Goal: Information Seeking & Learning: Learn about a topic

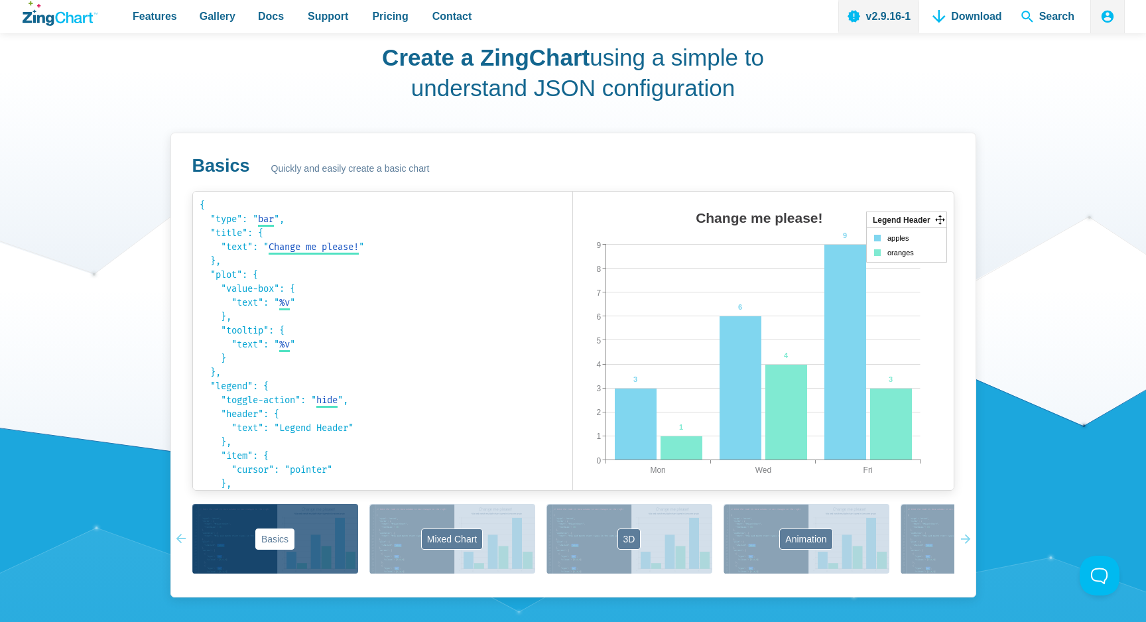
click at [573, 503] on area "Change me please!" at bounding box center [573, 503] width 0 height 0
drag, startPoint x: 939, startPoint y: 219, endPoint x: 966, endPoint y: 320, distance: 104.4
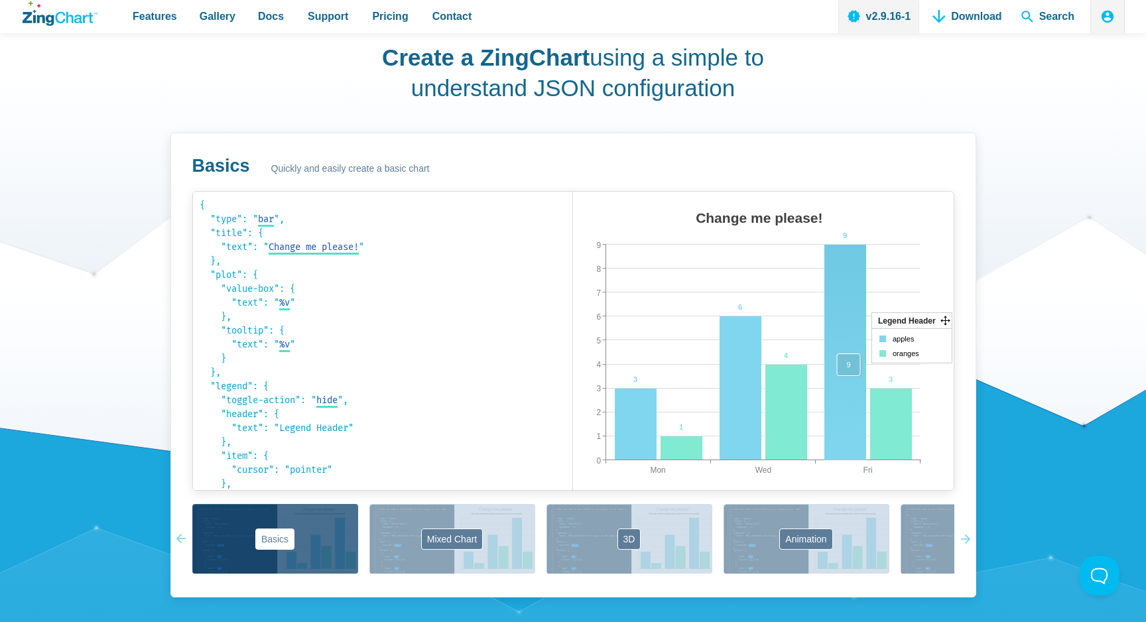
click at [573, 503] on area "App Content" at bounding box center [573, 503] width 0 height 0
click at [296, 300] on code "{ "type": " bar bar area line radar scatter ", "title": { "text": " Change me p…" at bounding box center [383, 340] width 367 height 285
click at [294, 302] on code "{ "type": " bar bar area line radar scatter ", "title": { "text": " Change me p…" at bounding box center [383, 340] width 367 height 285
click at [288, 235] on code "{ "type": " bar bar area line radar scatter ", "title": { "text": " Change me p…" at bounding box center [383, 340] width 367 height 285
click at [290, 241] on span "Change me please!" at bounding box center [314, 246] width 90 height 11
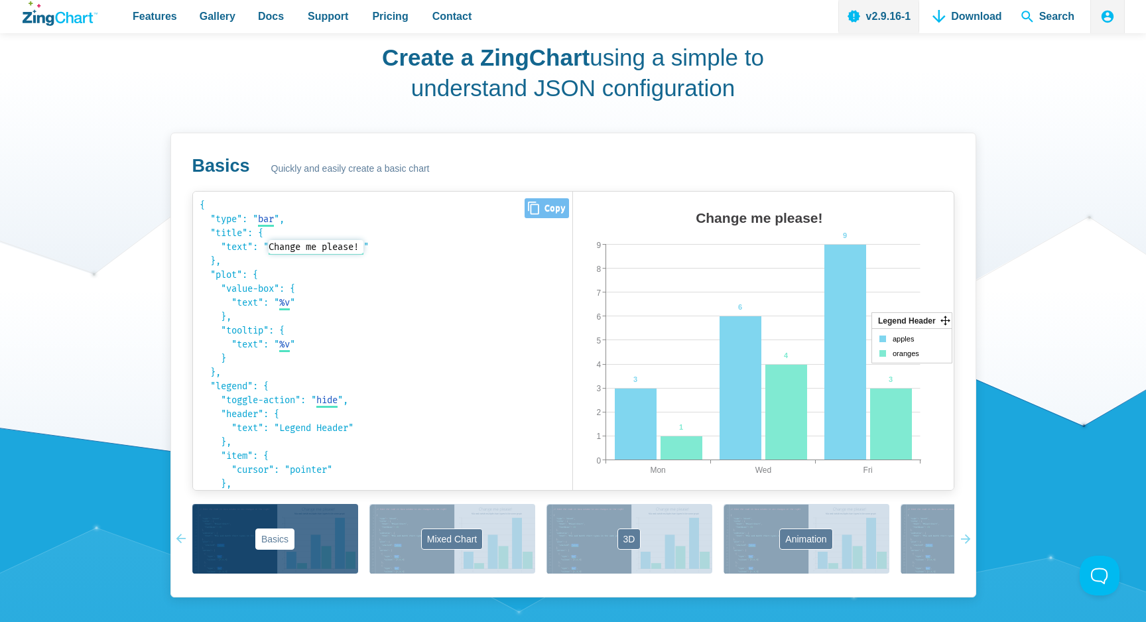
click at [300, 245] on input "Change me please!" at bounding box center [317, 247] width 96 height 14
type input "Changfffe me please!"
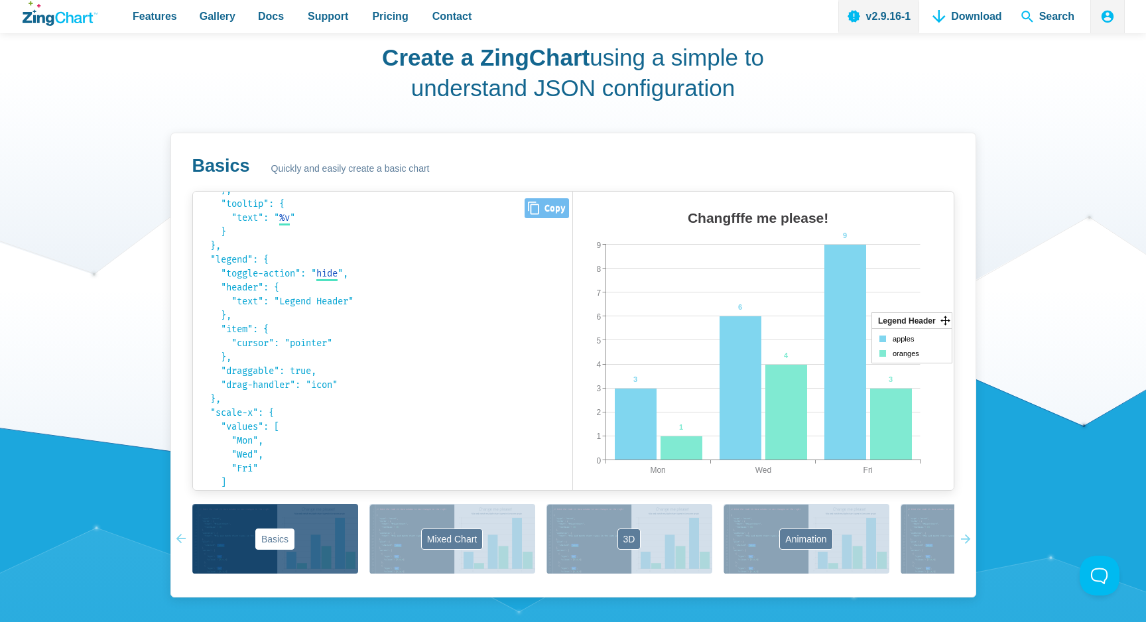
scroll to position [137, 0]
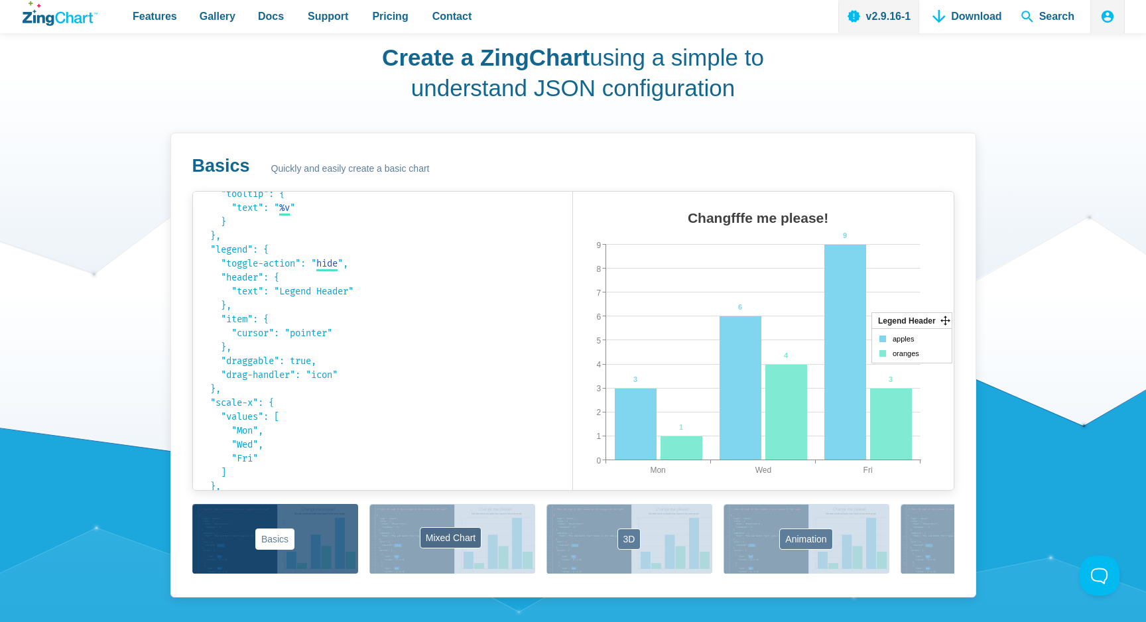
click at [475, 527] on button "Mixed Chart" at bounding box center [452, 539] width 166 height 70
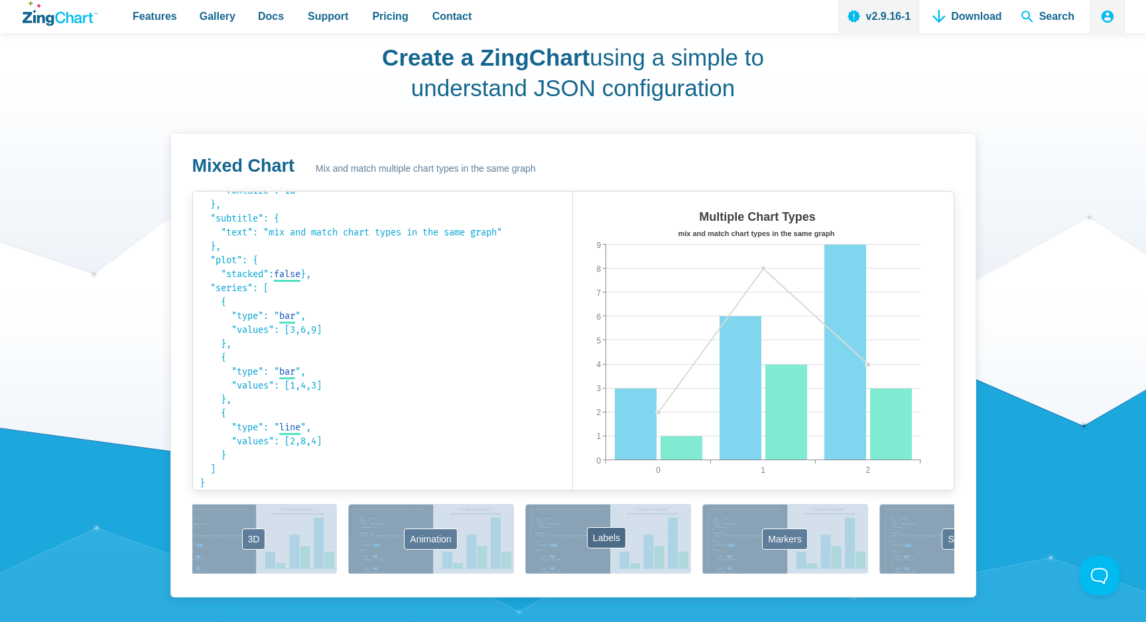
scroll to position [0, 389]
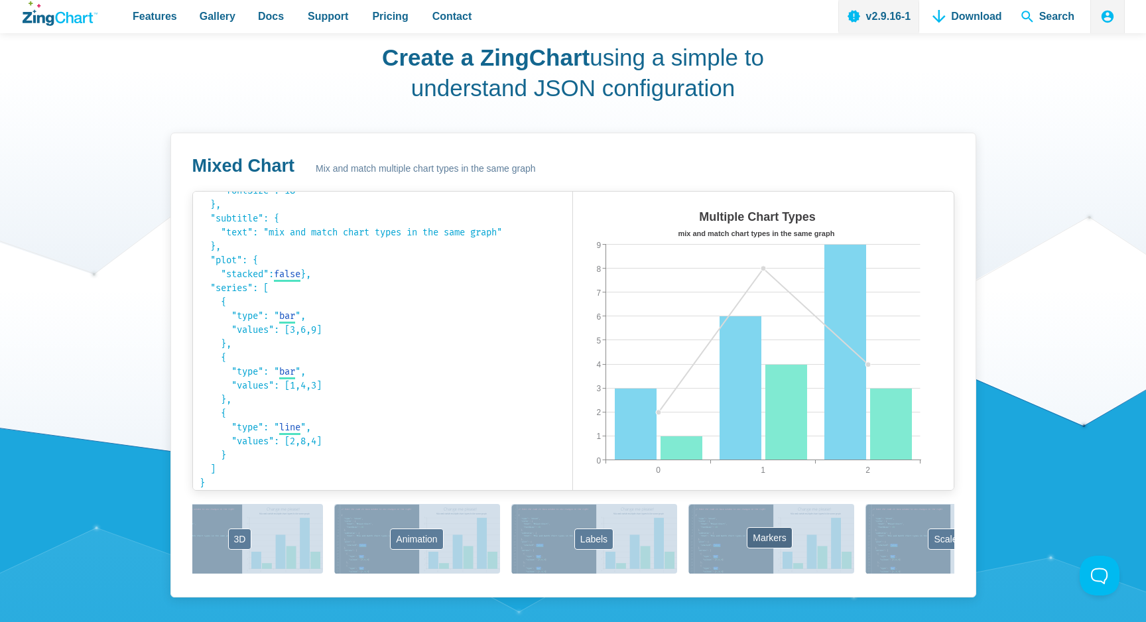
click at [739, 539] on button "Markers" at bounding box center [771, 539] width 166 height 70
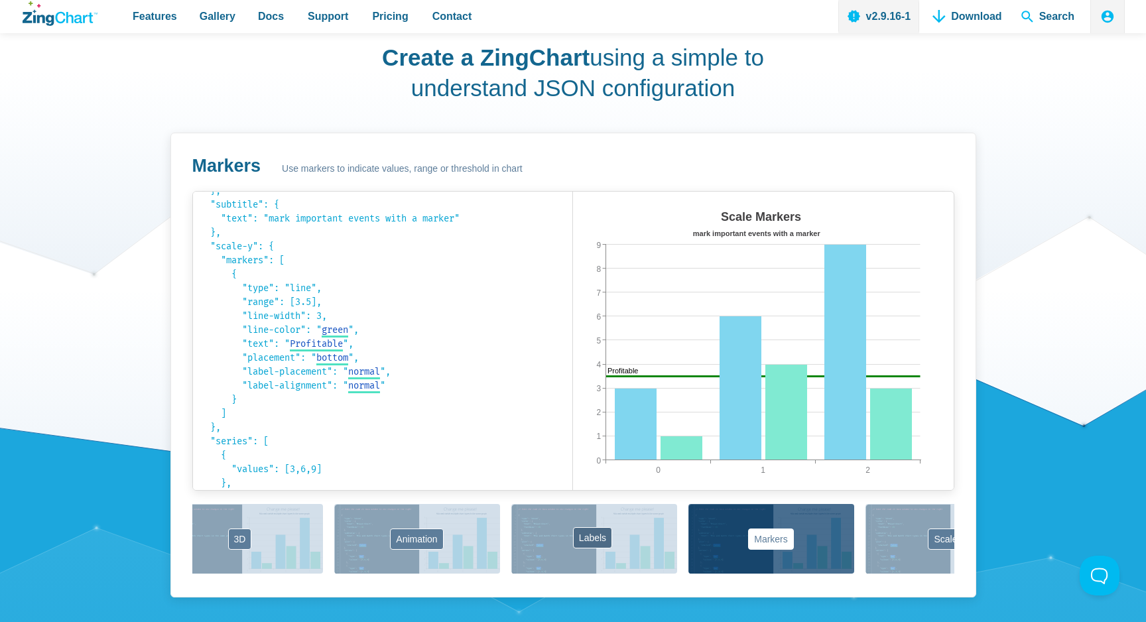
click at [631, 537] on button "Labels" at bounding box center [594, 539] width 166 height 70
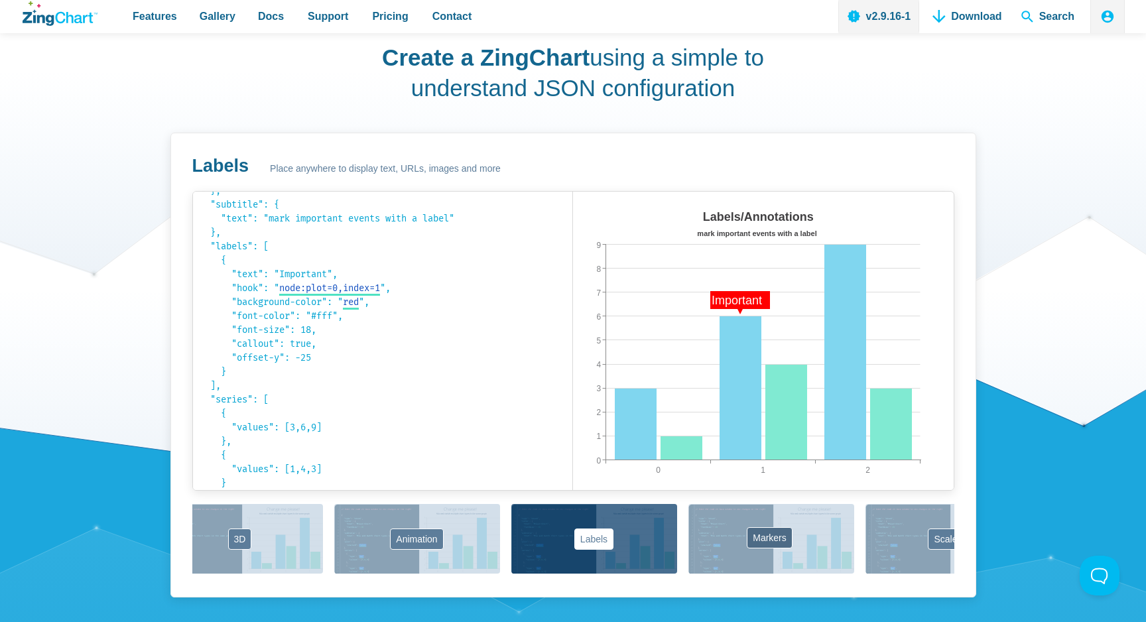
click at [743, 539] on button "Markers" at bounding box center [771, 539] width 166 height 70
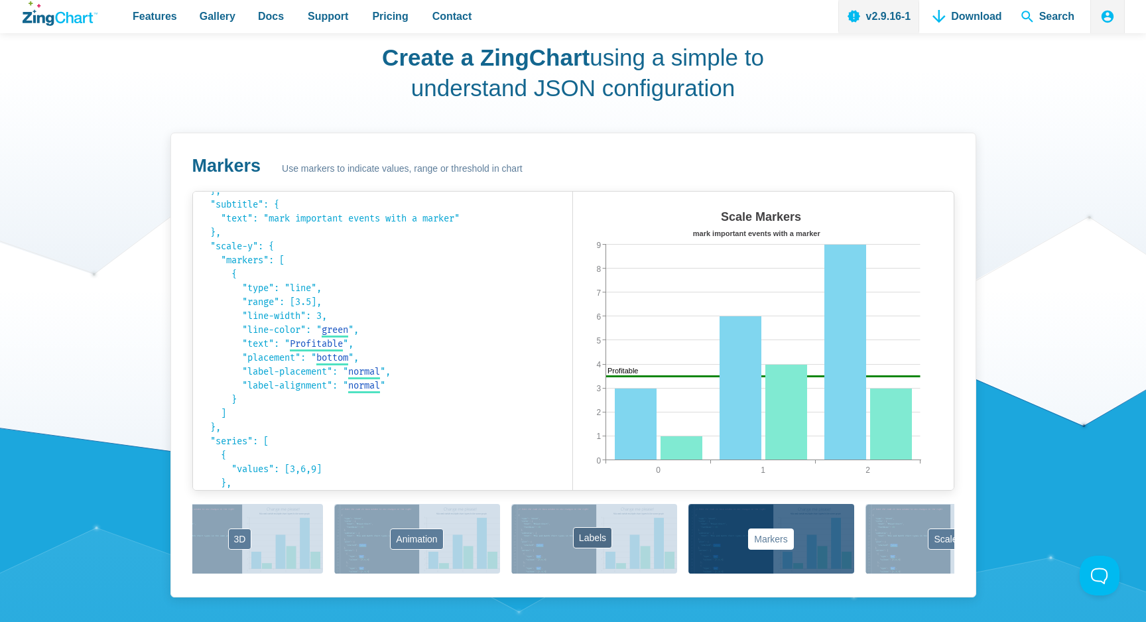
scroll to position [0, 433]
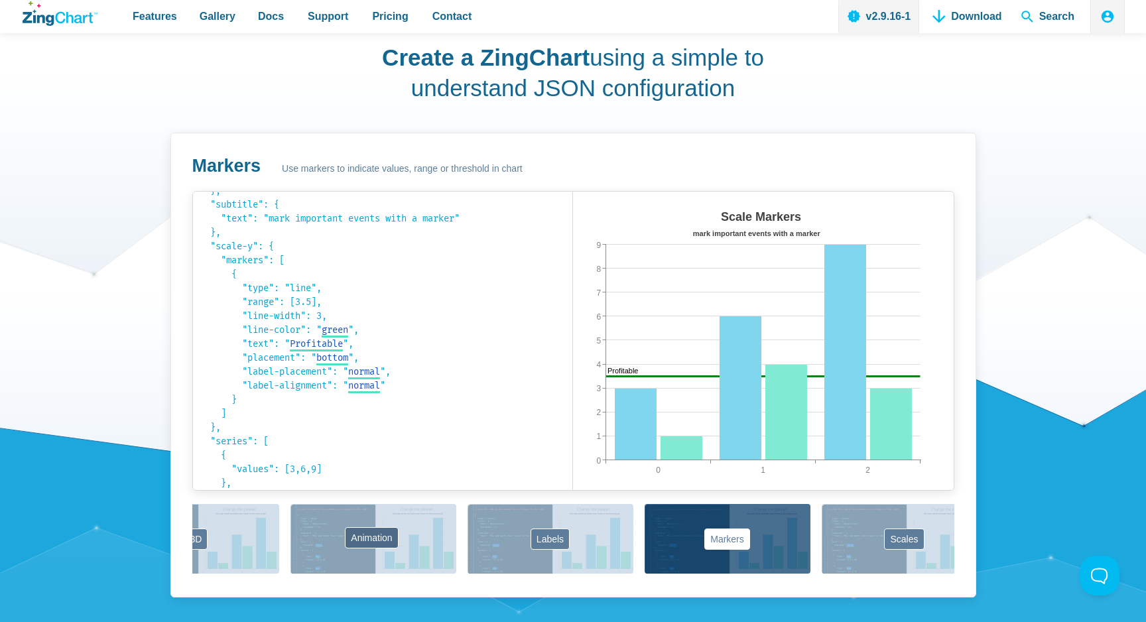
click at [389, 539] on button "Animation" at bounding box center [373, 539] width 166 height 70
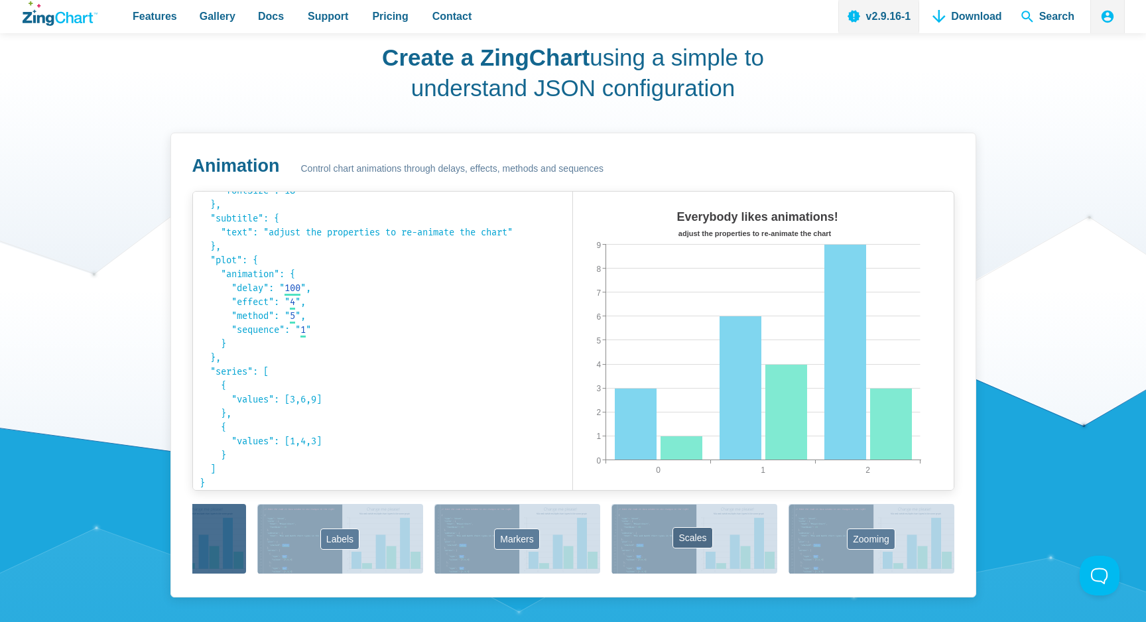
click at [710, 532] on button "Scales" at bounding box center [694, 539] width 166 height 70
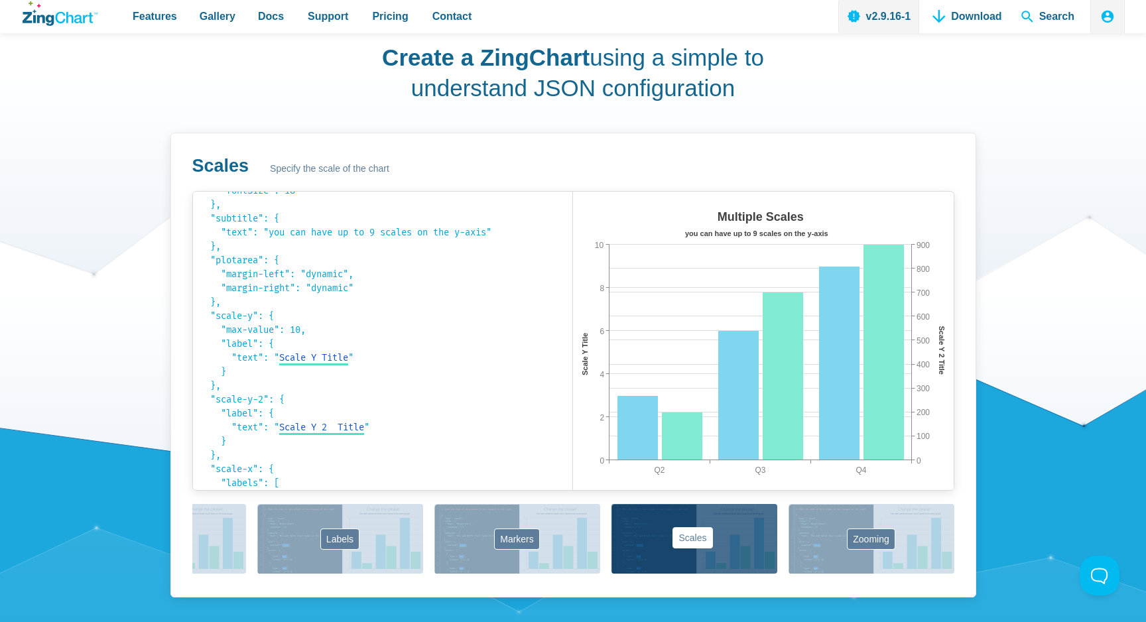
scroll to position [820, 0]
click at [822, 542] on button "Zooming" at bounding box center [872, 538] width 166 height 70
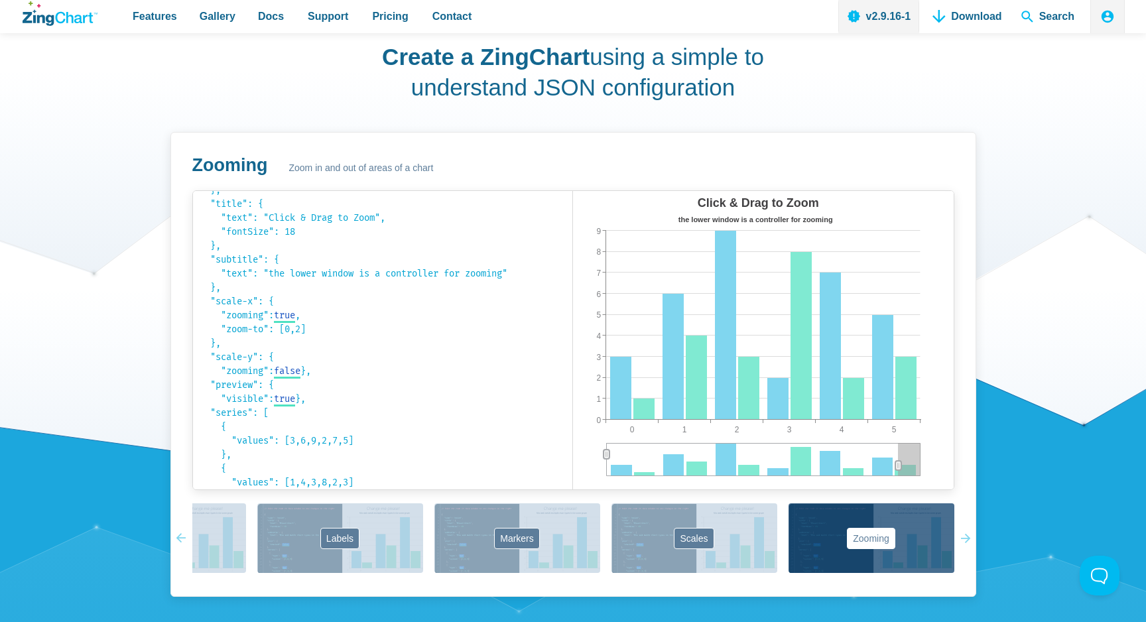
drag, startPoint x: 763, startPoint y: 463, endPoint x: 898, endPoint y: 444, distance: 135.9
click at [898, 444] on div "Click & Drag to Zoom the lower window is a controller for zooming 0 5 1 2 3 4 0…" at bounding box center [763, 340] width 381 height 298
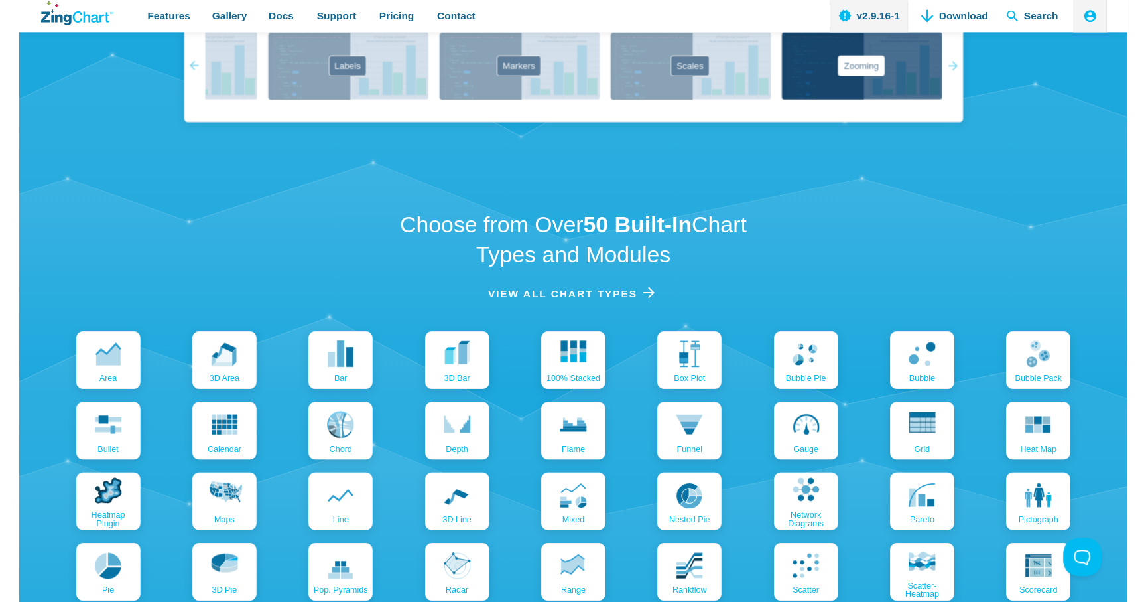
scroll to position [1306, 0]
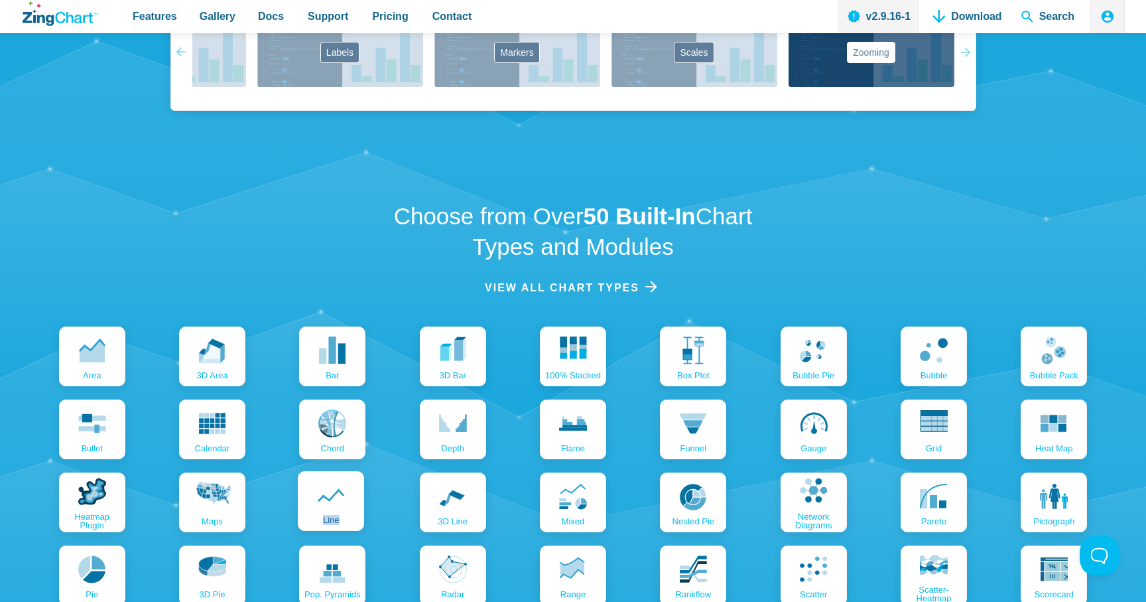
click at [340, 477] on link "line" at bounding box center [331, 501] width 66 height 60
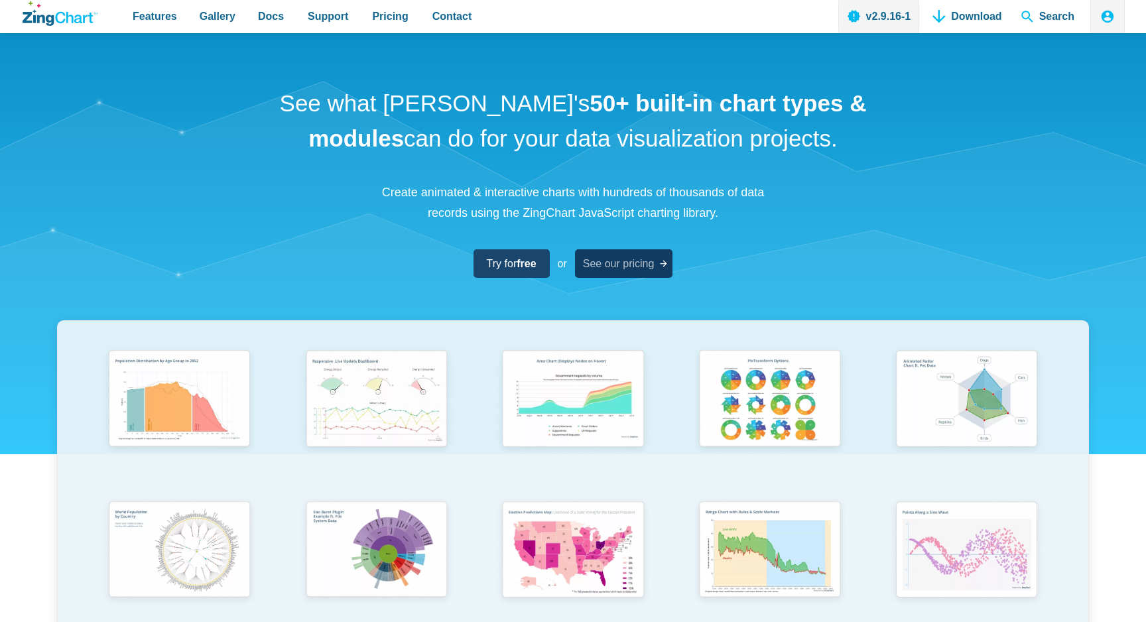
click at [625, 263] on span "See our pricing" at bounding box center [619, 264] width 72 height 18
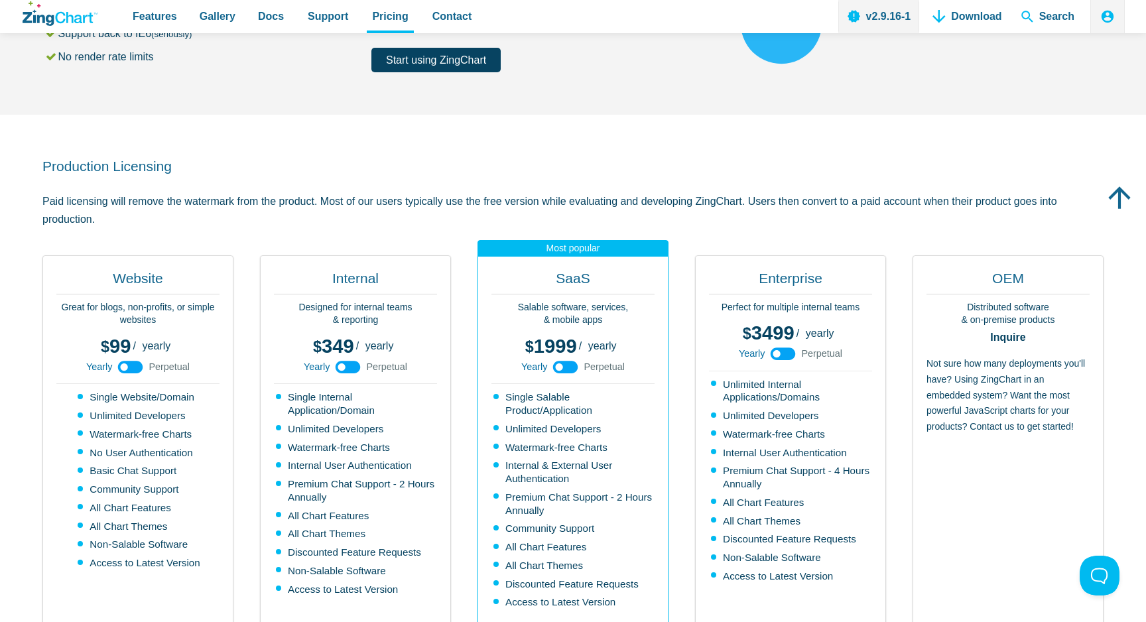
click at [564, 365] on use "App Content" at bounding box center [565, 367] width 25 height 13
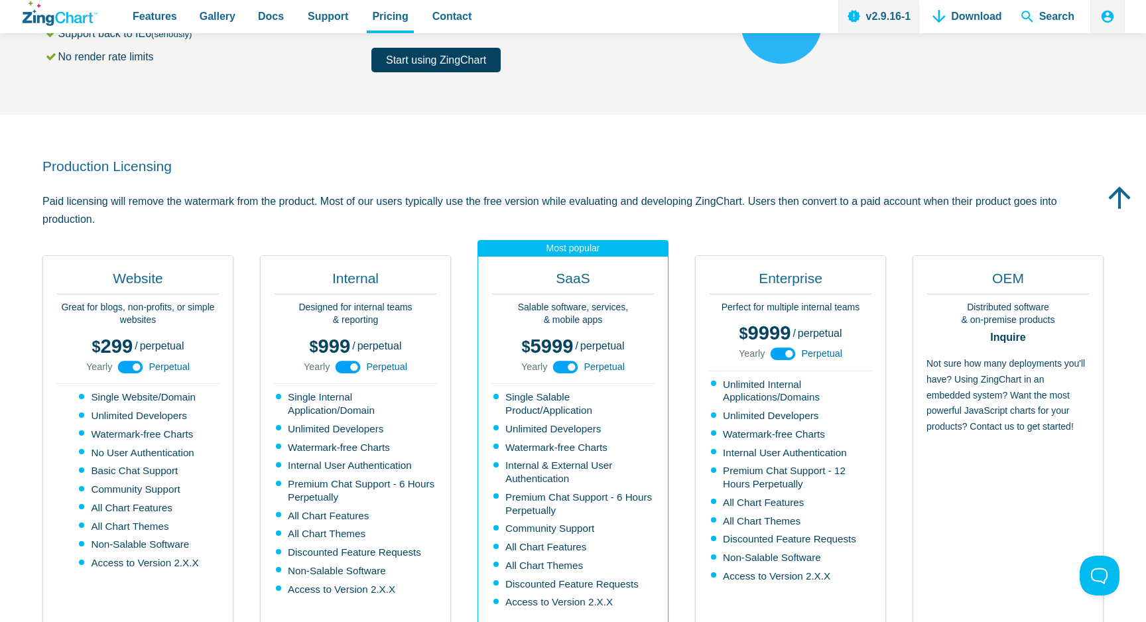
click at [564, 365] on use "App Content" at bounding box center [565, 367] width 25 height 13
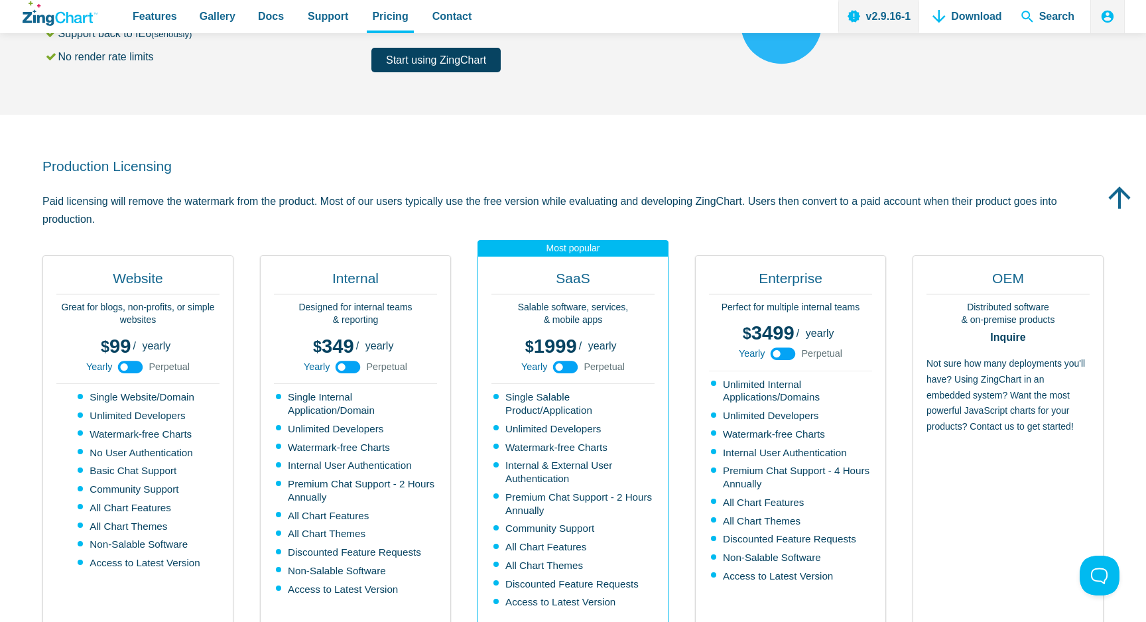
click at [564, 365] on use "App Content" at bounding box center [565, 367] width 25 height 13
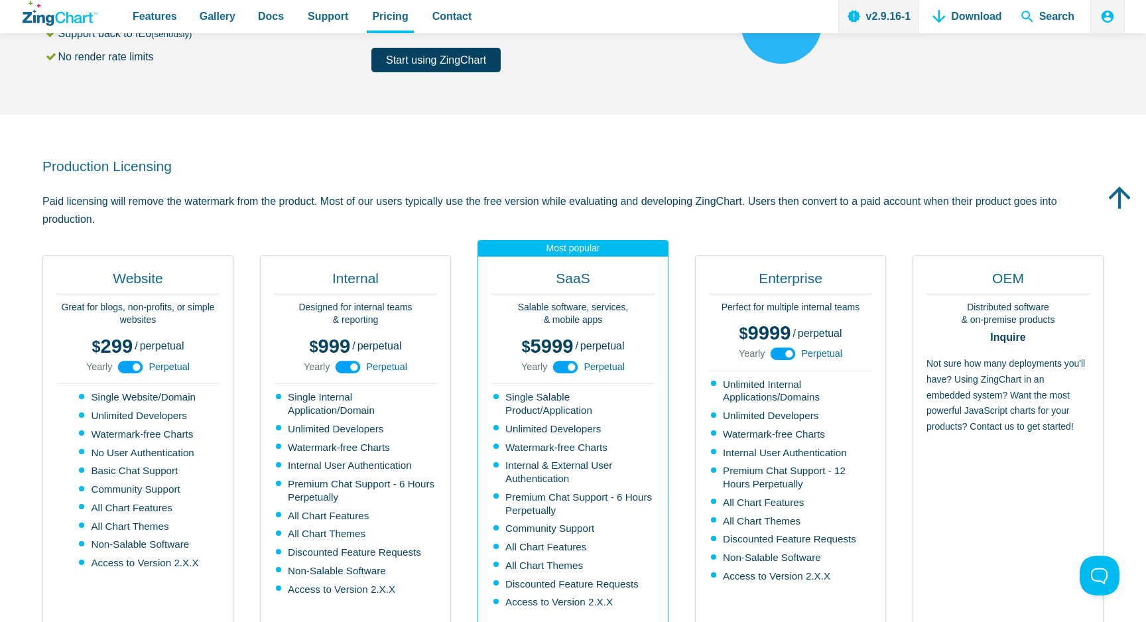
click at [564, 365] on use "App Content" at bounding box center [565, 367] width 25 height 13
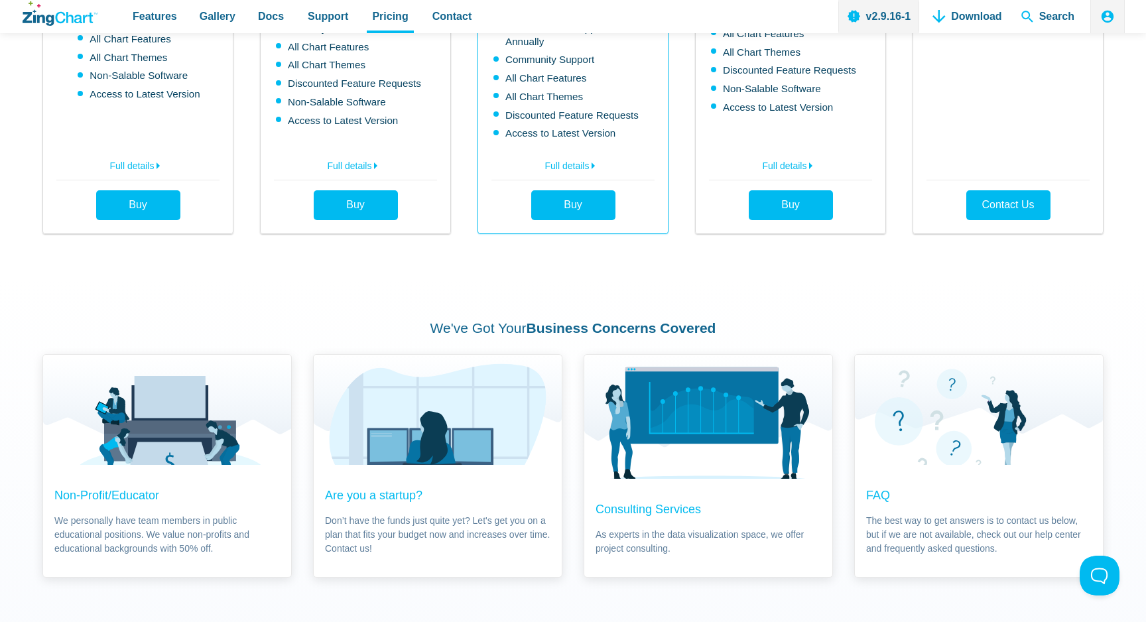
scroll to position [662, 0]
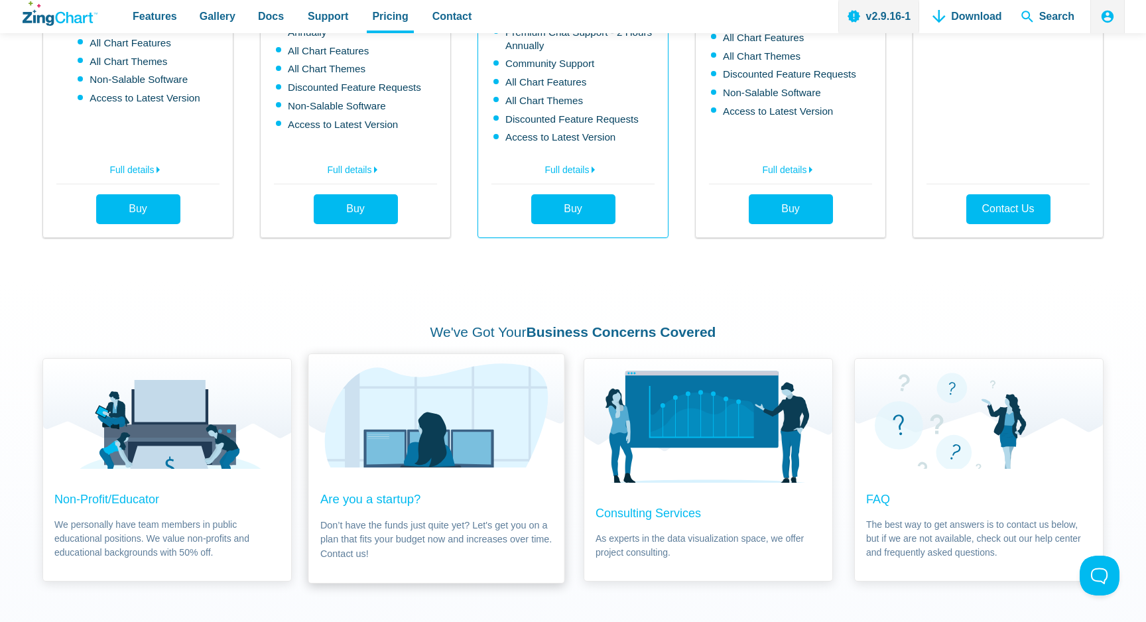
click at [435, 518] on span "Don’t have the funds just quite yet? Let's get you on a plan that fits your bud…" at bounding box center [436, 539] width 232 height 43
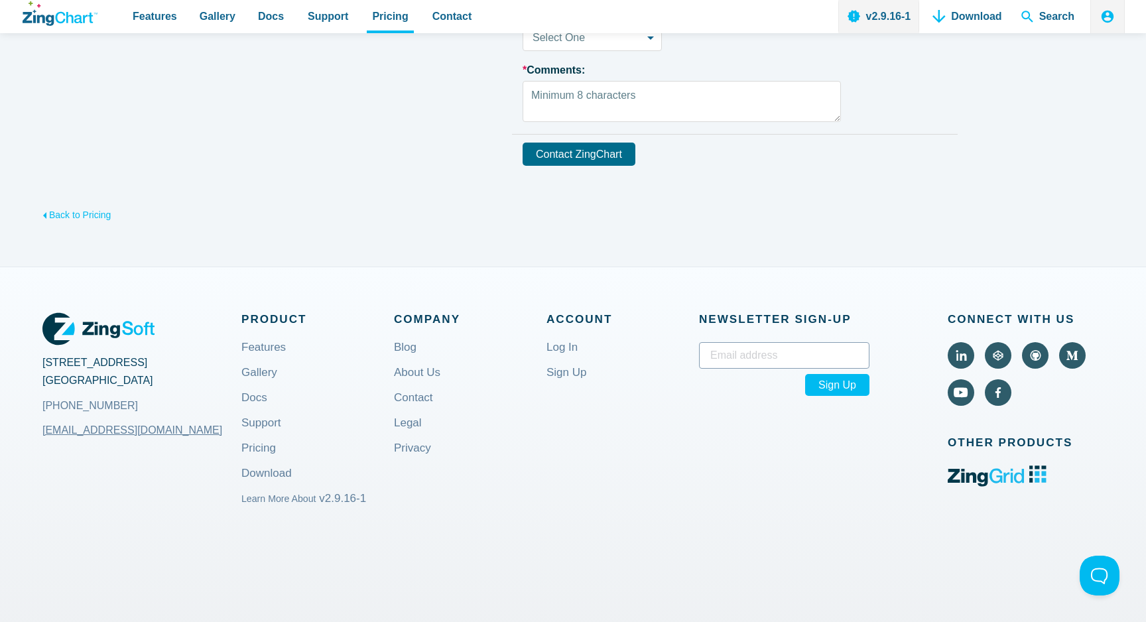
scroll to position [1024, 0]
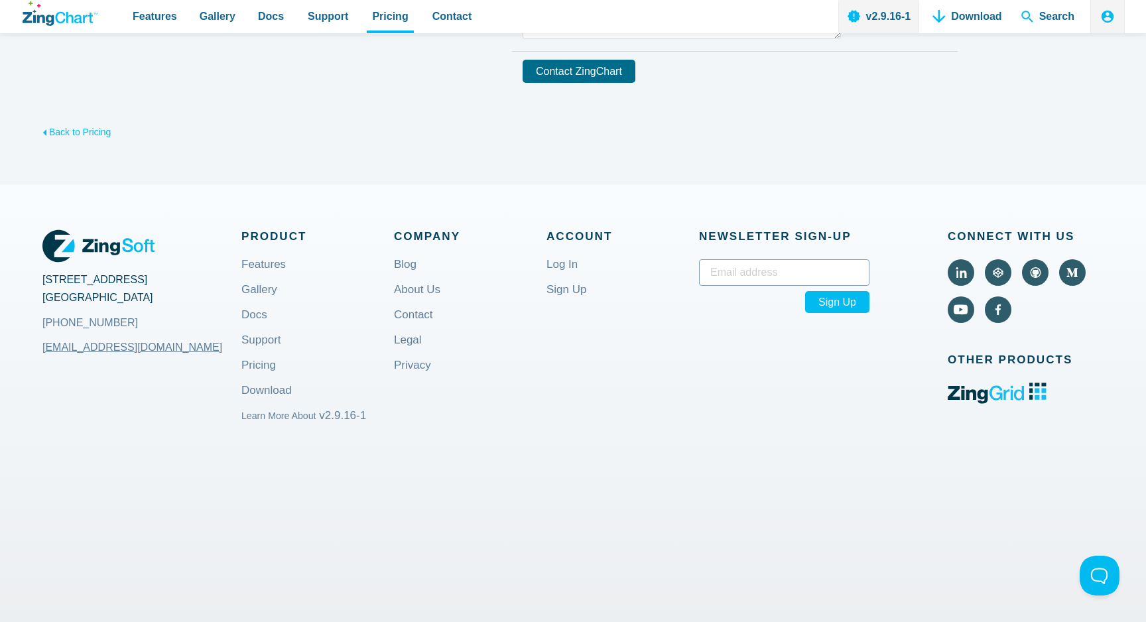
click at [964, 395] on use "ZingGrid logo. Click to visit the ZingGrid site (external)." at bounding box center [997, 393] width 99 height 21
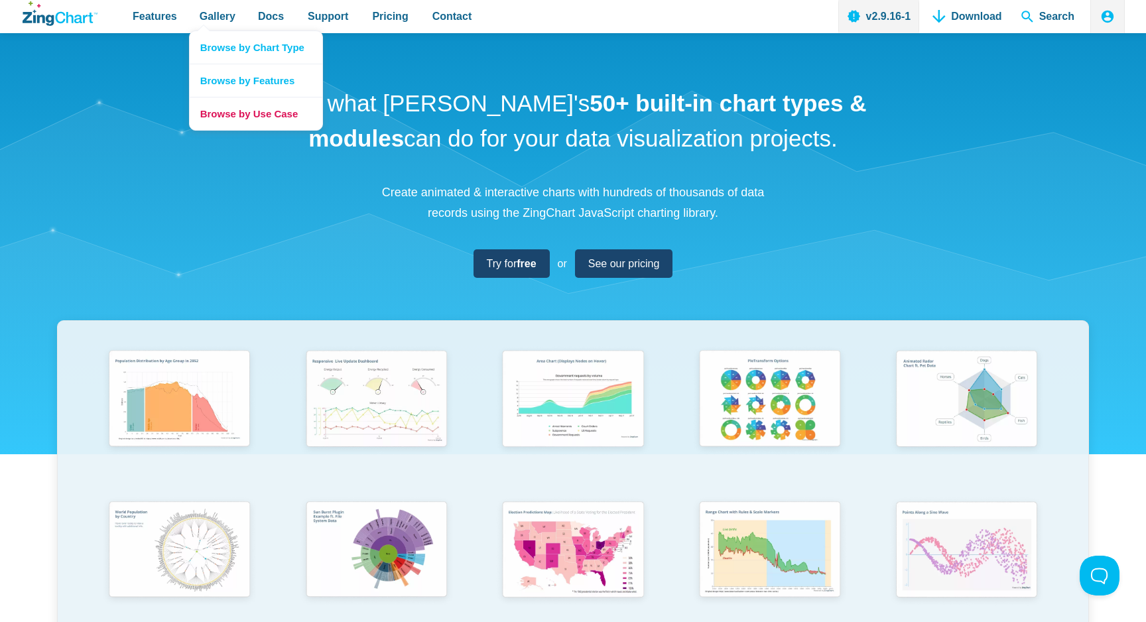
click at [238, 110] on link "Browse by Use Case" at bounding box center [256, 113] width 133 height 33
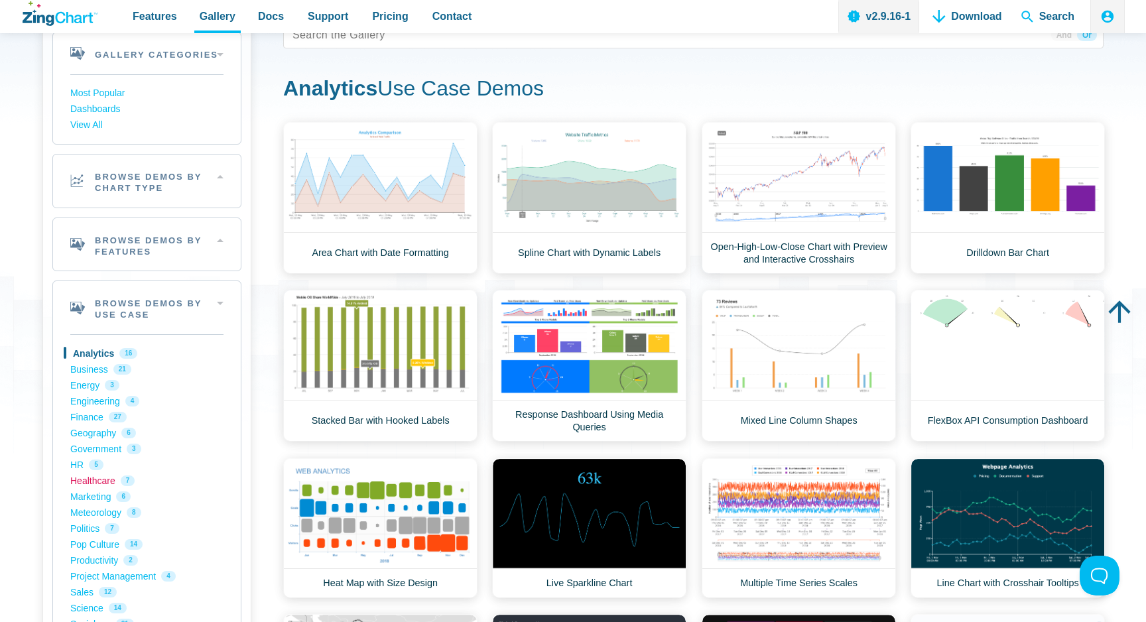
click at [94, 478] on link "Healthcare 7" at bounding box center [146, 481] width 153 height 16
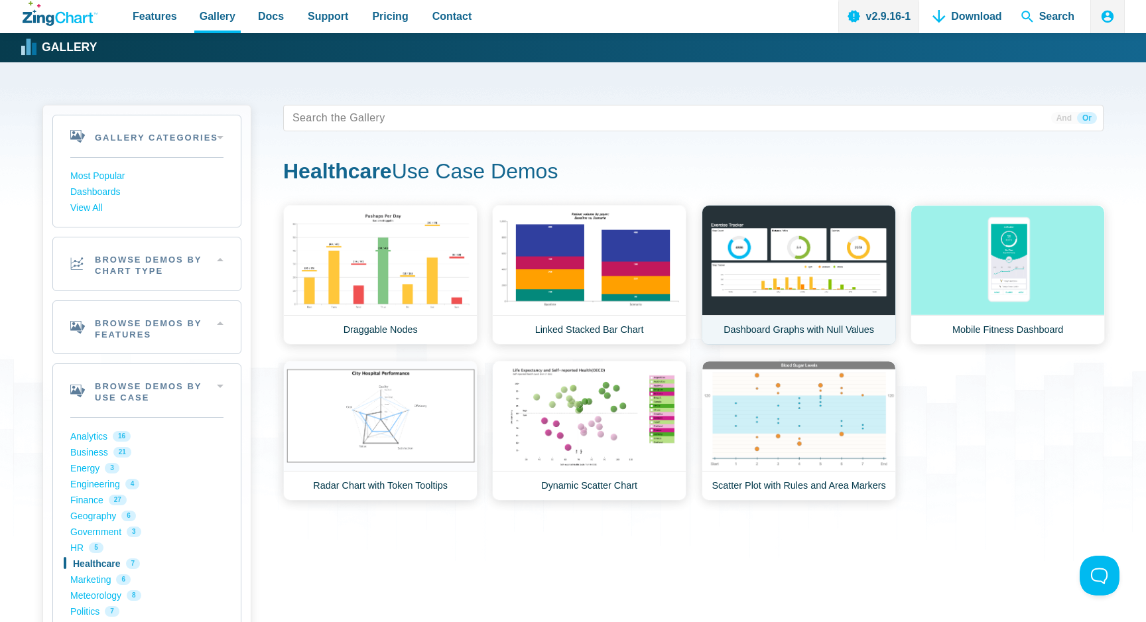
click at [808, 291] on link "Dashboard Graphs with Null Values" at bounding box center [799, 275] width 194 height 140
